Goal: Information Seeking & Learning: Understand process/instructions

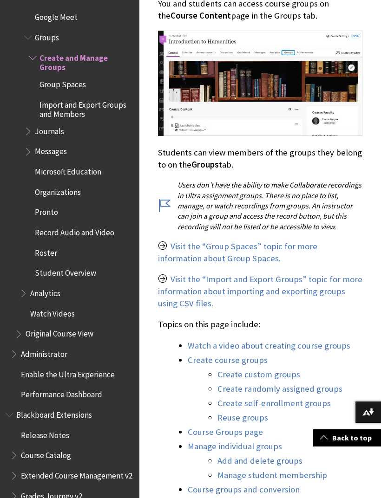
scroll to position [717, 0]
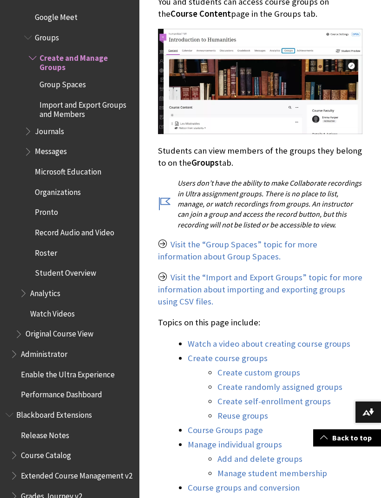
click at [164, 284] on link "Visit the “Import and Export Groups” topic for more information about importing…" at bounding box center [260, 289] width 204 height 35
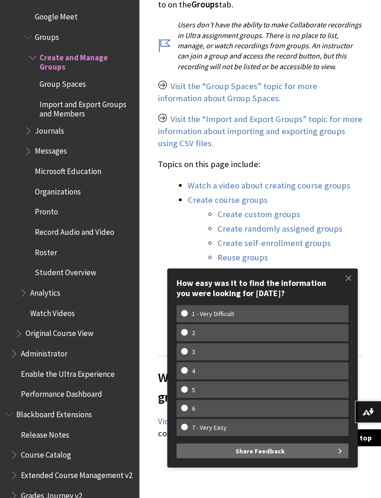
scroll to position [876, 0]
click at [230, 209] on link "Create custom groups" at bounding box center [258, 214] width 83 height 11
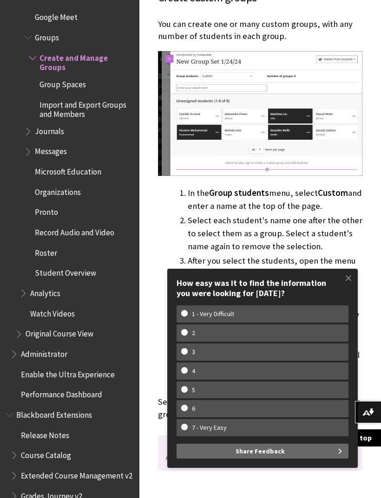
scroll to position [1922, 0]
click at [345, 287] on span at bounding box center [349, 278] width 20 height 20
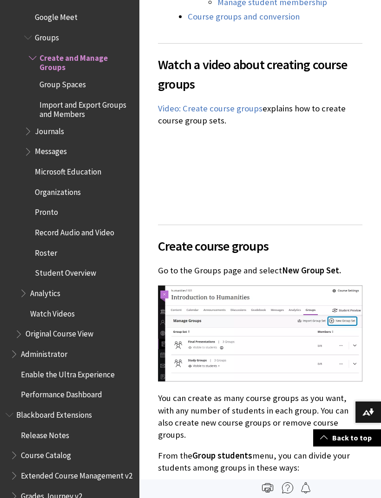
scroll to position [1188, 0]
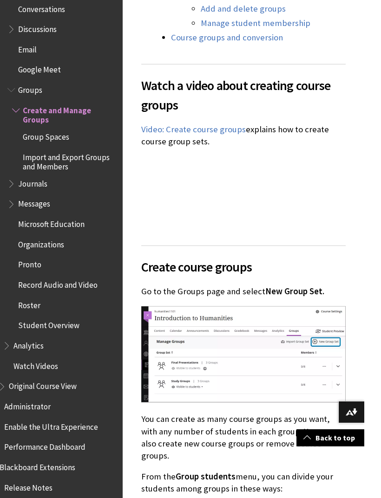
scroll to position [1212, 0]
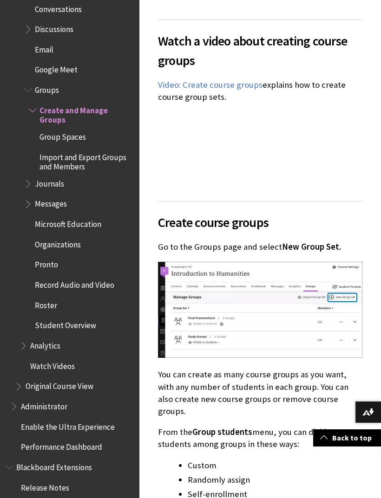
click at [39, 196] on span "Messages" at bounding box center [51, 202] width 32 height 13
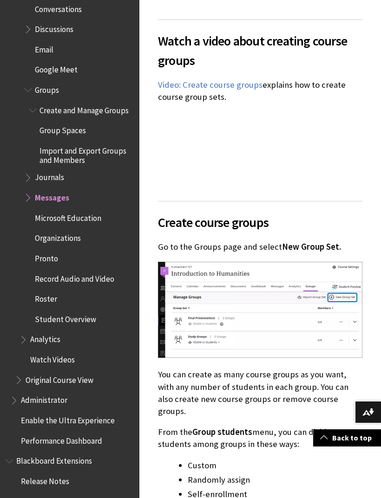
click at [43, 190] on span "Messages" at bounding box center [52, 196] width 34 height 13
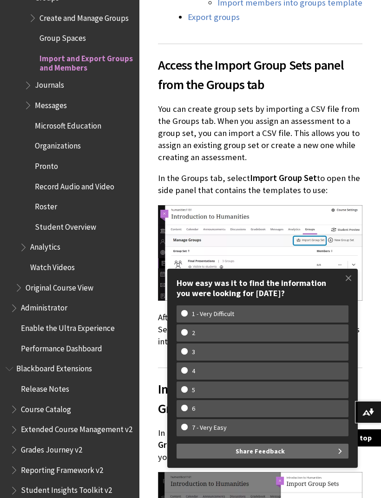
scroll to position [596, 0]
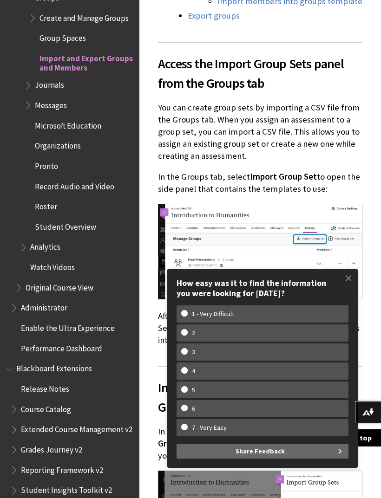
click at [347, 288] on span at bounding box center [349, 278] width 20 height 20
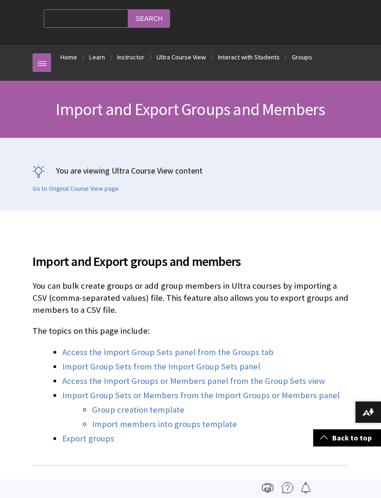
scroll to position [0, 0]
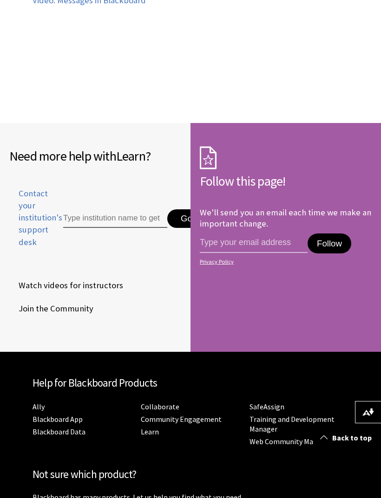
scroll to position [3516, 0]
